Goal: Information Seeking & Learning: Learn about a topic

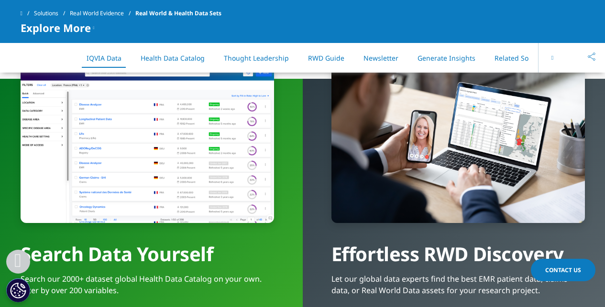
scroll to position [732, 0]
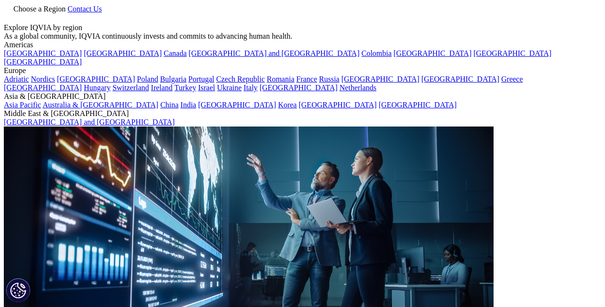
scroll to position [528, 564]
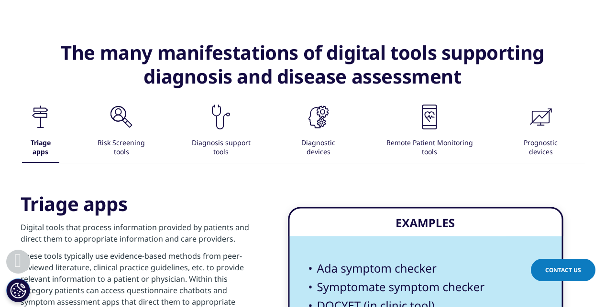
scroll to position [1517, 0]
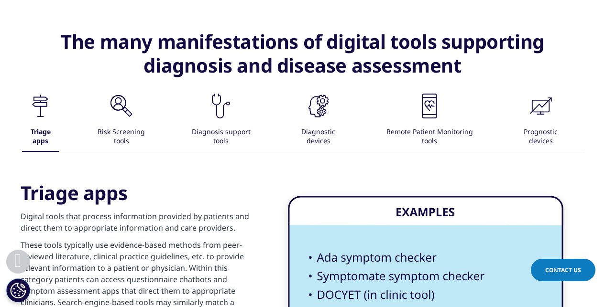
click at [127, 99] on icon ".cls-1{fill:#231f20;}" at bounding box center [121, 106] width 29 height 29
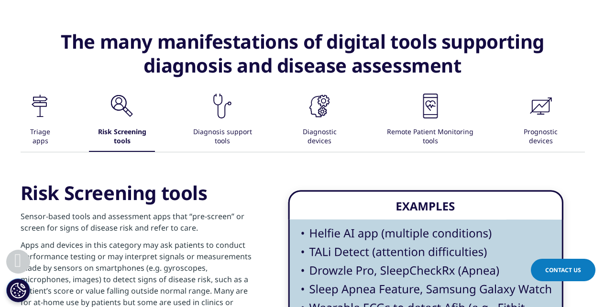
click at [191, 103] on div ".cls-1{fill:#231f20;} Diagnosis support tools" at bounding box center [222, 122] width 75 height 60
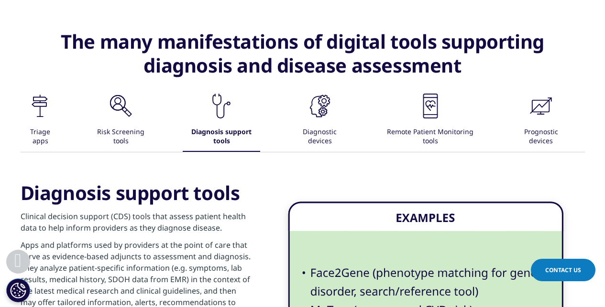
click at [40, 109] on icon at bounding box center [40, 112] width 1 height 11
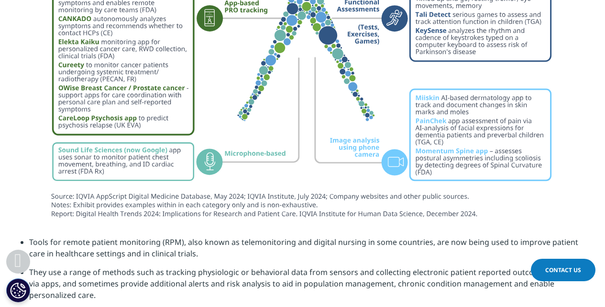
scroll to position [4287, 0]
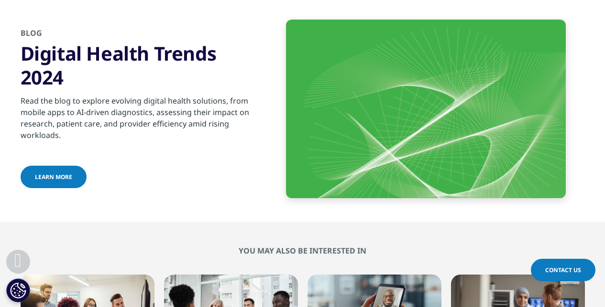
click at [69, 174] on link "Learn more" at bounding box center [54, 177] width 66 height 22
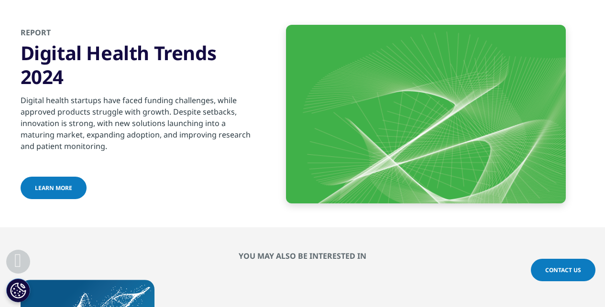
scroll to position [2193, 0]
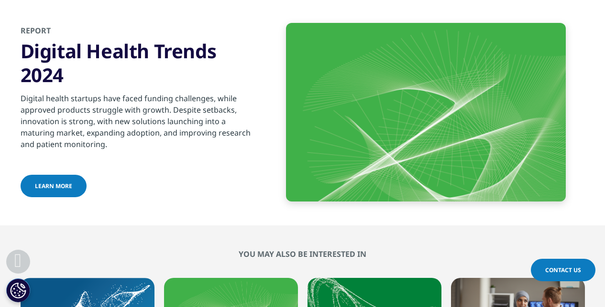
click at [57, 190] on span "Learn more" at bounding box center [53, 186] width 37 height 8
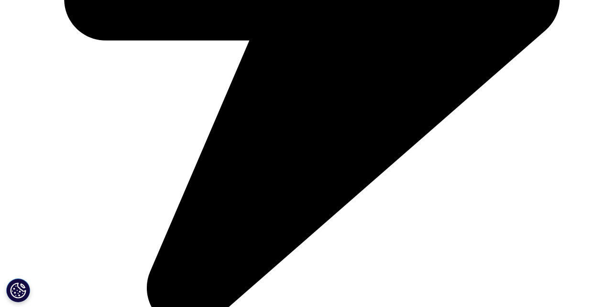
scroll to position [1540, 0]
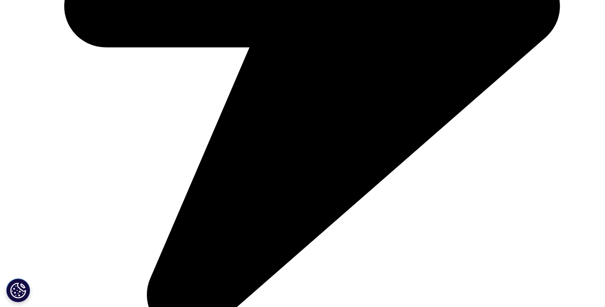
copy div "Triage apps"
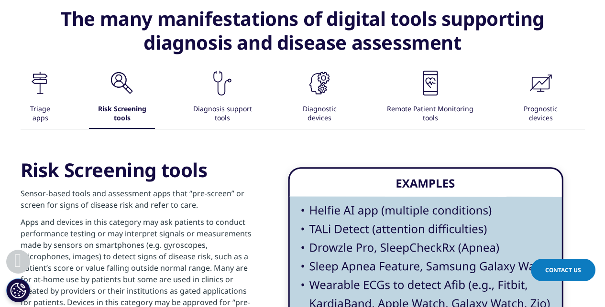
click at [56, 158] on h3 "Risk Screening tools" at bounding box center [137, 170] width 232 height 24
copy div "Risk Screening tools"
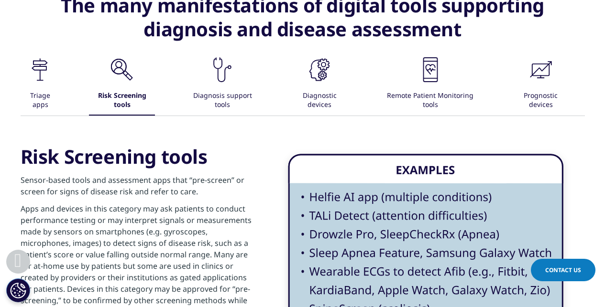
click at [228, 81] on icon ".cls-1{fill:#231f20;}" at bounding box center [222, 69] width 29 height 29
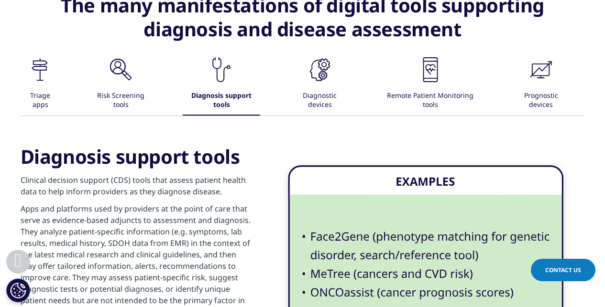
click at [94, 152] on h3 "Diagnosis support tools" at bounding box center [137, 157] width 232 height 24
copy div "Diagnosis support tools"
click at [287, 76] on div ".cls-1{fill:#231f20;} Triage apps .cls-1{fill:#231f20;} Risk Screening tools .c…" at bounding box center [303, 85] width 564 height 60
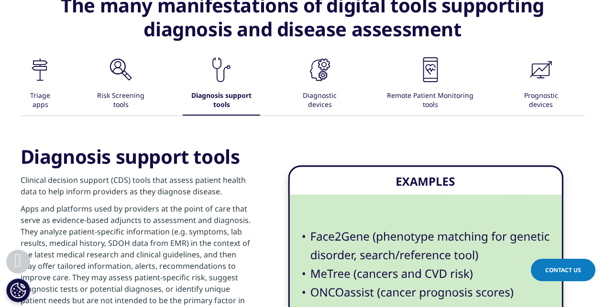
click at [304, 70] on div ".cls-1{fill:#231f20;} Diagnostic devices" at bounding box center [319, 85] width 59 height 60
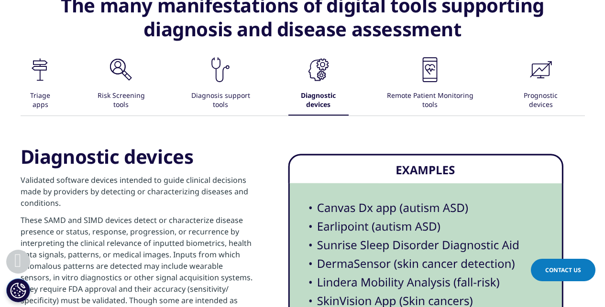
click at [159, 149] on h3 "Diagnostic devices" at bounding box center [137, 157] width 232 height 24
copy div "Diagnostic devices"
click at [405, 76] on div ".cls-1{fill:#231f20;} Remote Patient Monitoring tools" at bounding box center [430, 85] width 102 height 60
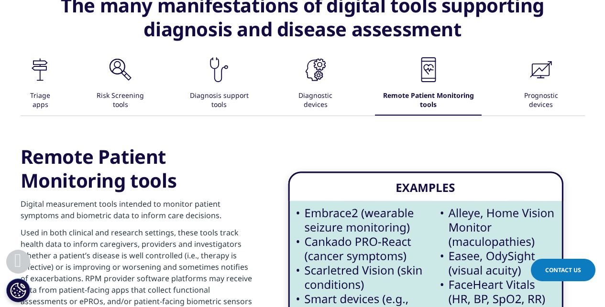
click at [141, 155] on h3 "Remote Patient Monitoring tools" at bounding box center [137, 169] width 232 height 48
copy div "Remote Patient Monitoring tools"
click at [533, 81] on icon ".cls-1{fill:#231f20;}" at bounding box center [540, 69] width 29 height 29
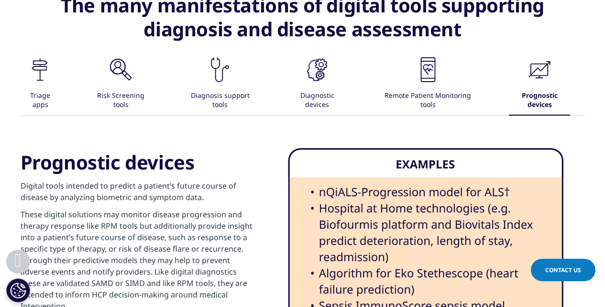
click at [157, 154] on h3 "Prognostic devices" at bounding box center [137, 163] width 232 height 24
copy div "Prognostic devices"
click at [48, 73] on icon ".cls-1{fill:#231f20;}" at bounding box center [40, 69] width 29 height 29
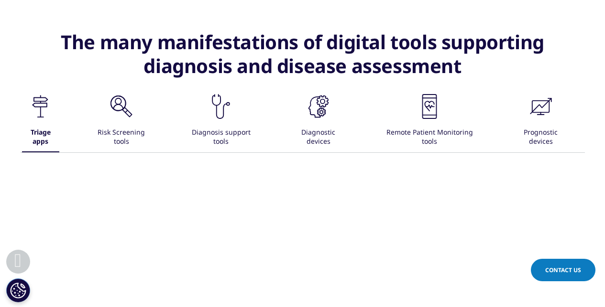
scroll to position [1404, 0]
